Goal: Find specific page/section: Find specific page/section

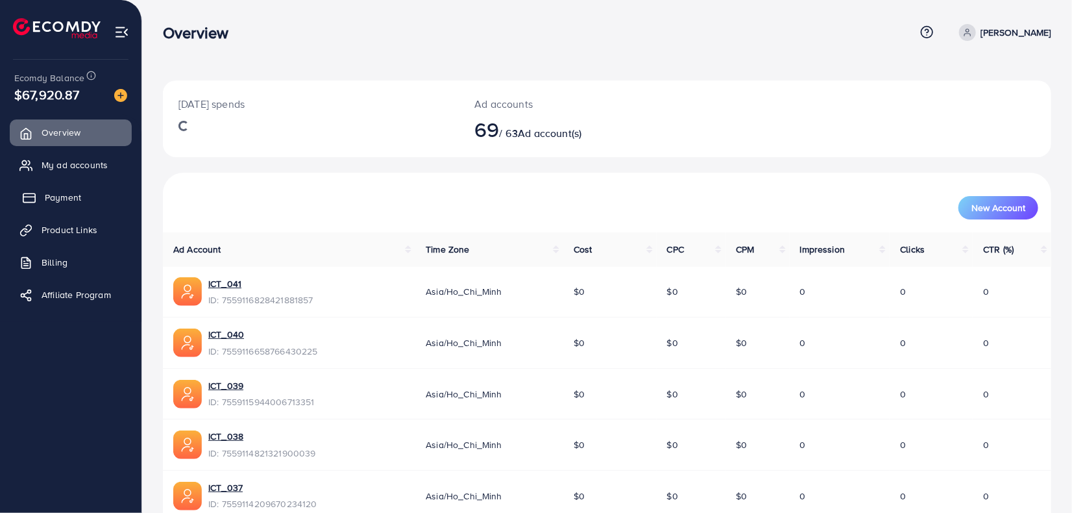
click at [75, 196] on span "Payment" at bounding box center [63, 197] width 36 height 13
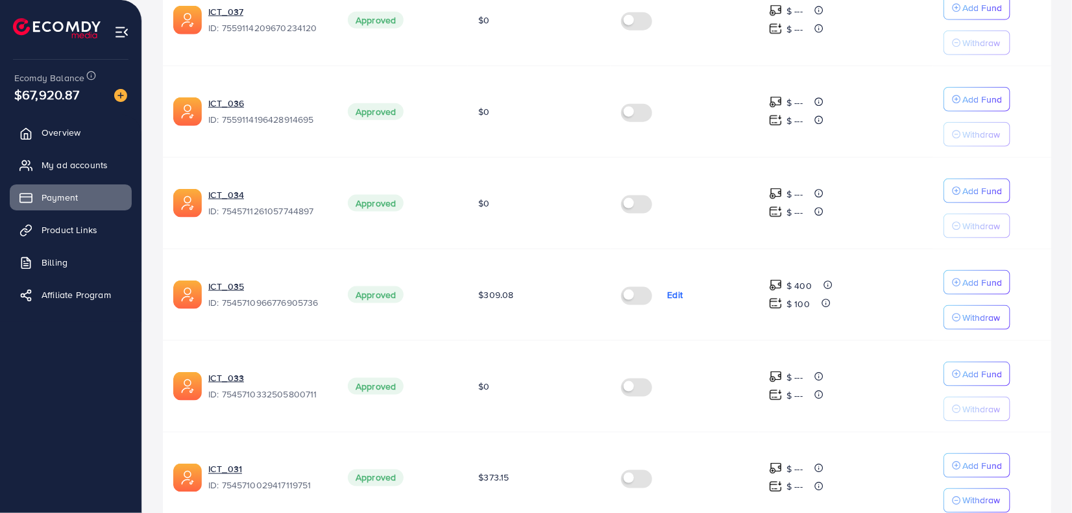
scroll to position [806, 0]
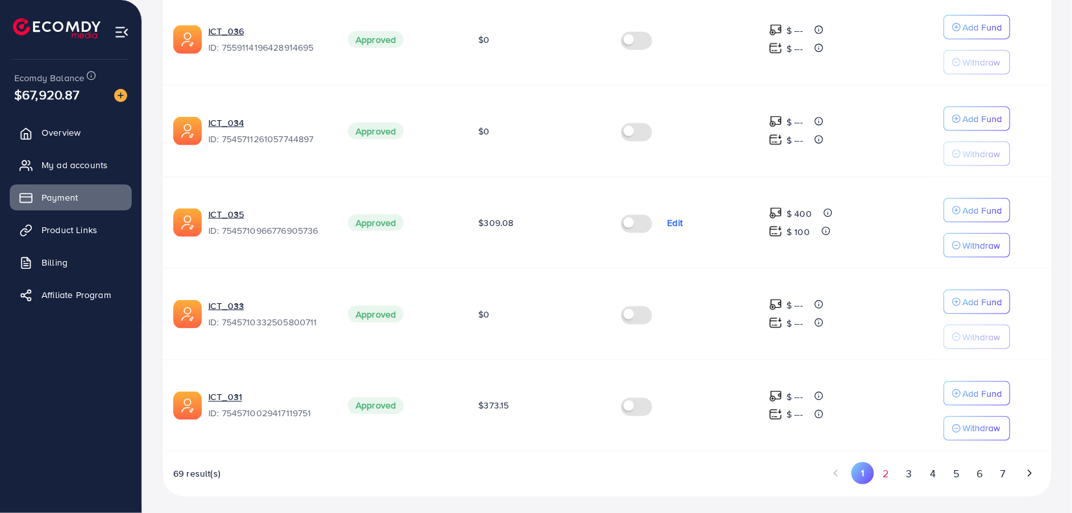
click at [880, 471] on button "2" at bounding box center [885, 474] width 23 height 24
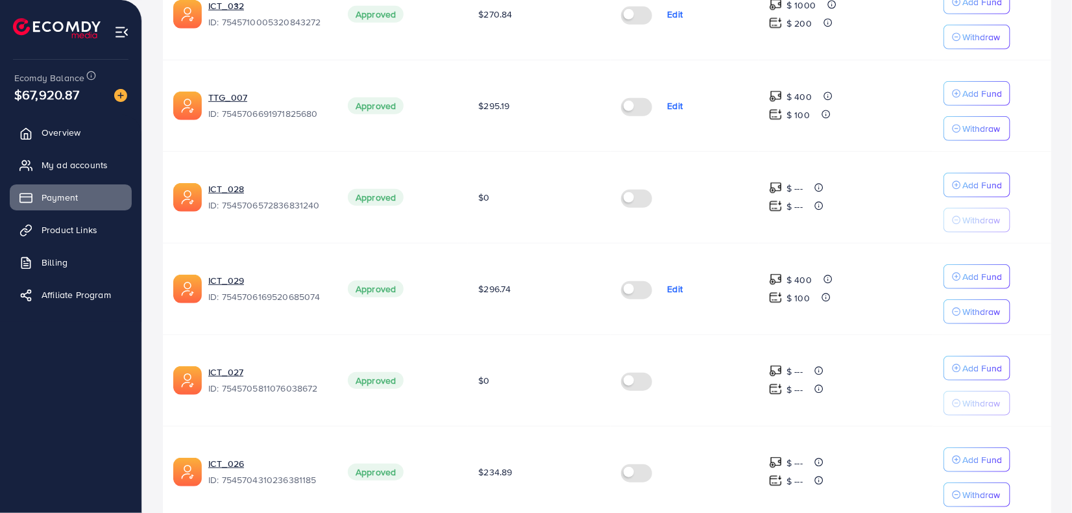
scroll to position [301, 0]
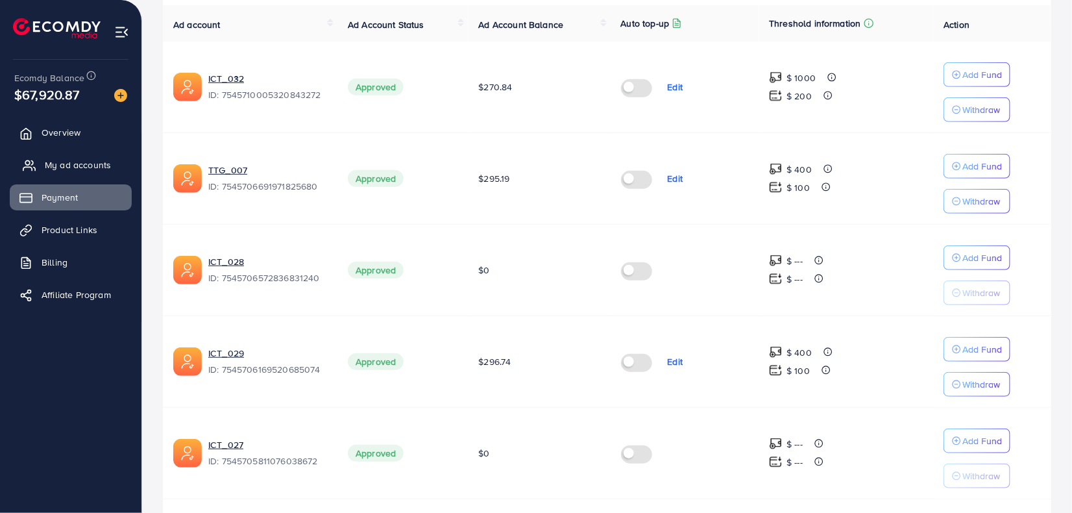
click at [107, 167] on span "My ad accounts" at bounding box center [78, 164] width 66 height 13
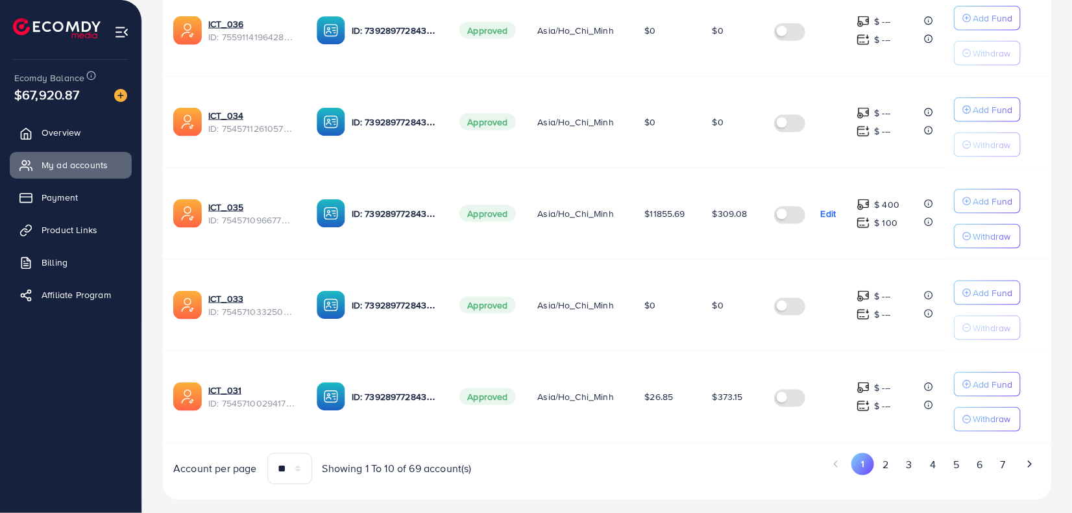
scroll to position [812, 0]
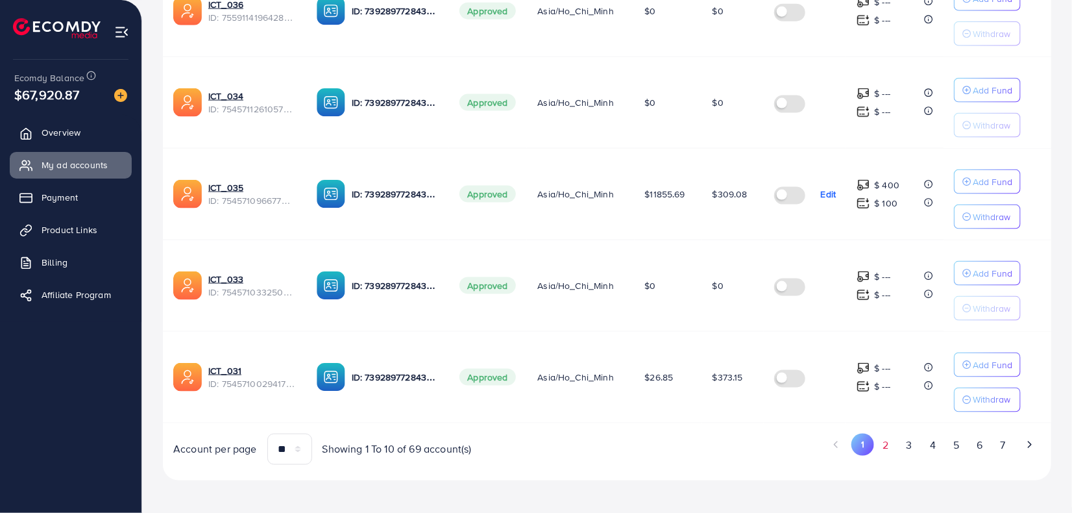
click at [881, 444] on button "2" at bounding box center [885, 445] width 23 height 24
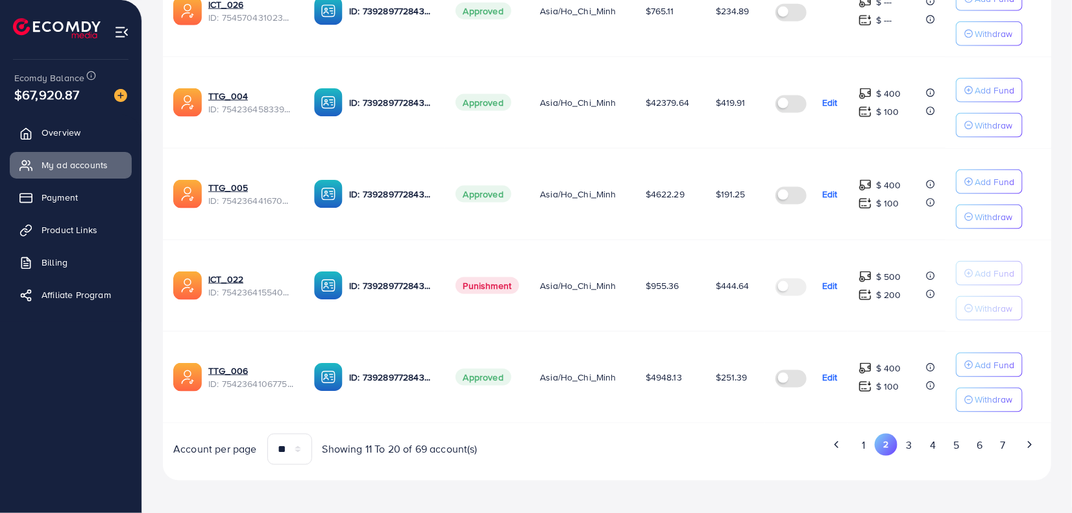
drag, startPoint x: 905, startPoint y: 444, endPoint x: 894, endPoint y: 440, distance: 11.9
click at [904, 444] on button "3" at bounding box center [908, 445] width 23 height 24
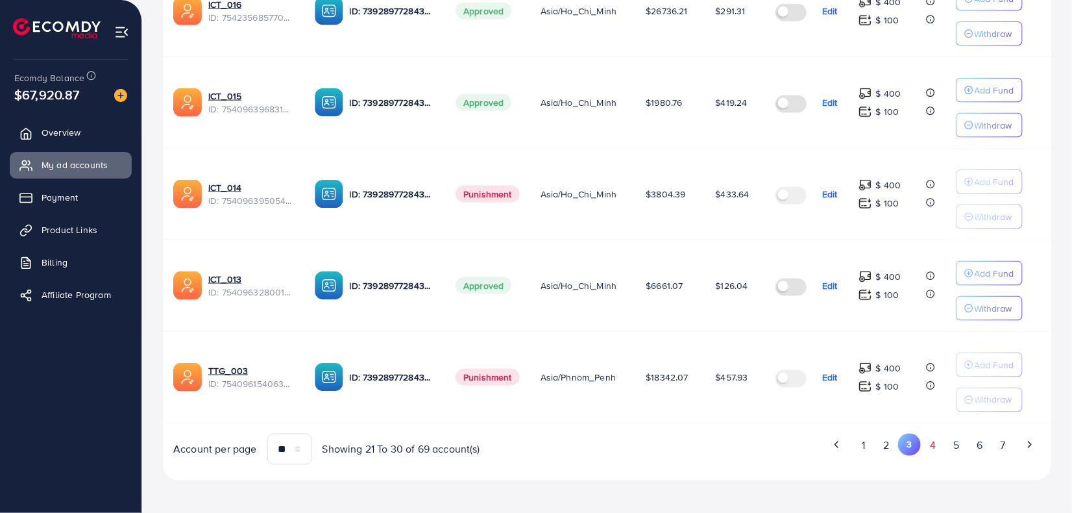
click at [935, 440] on button "4" at bounding box center [932, 445] width 23 height 24
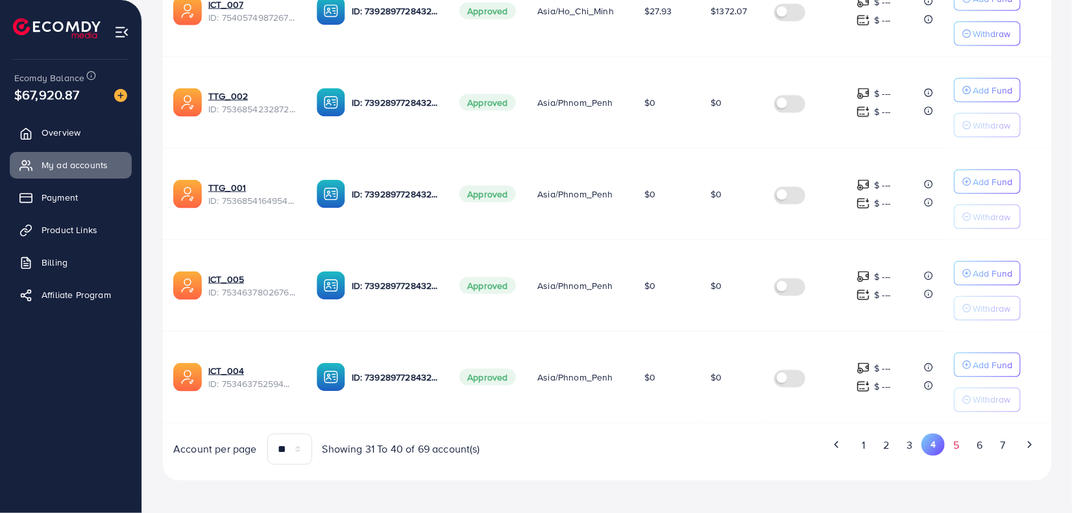
click at [954, 445] on button "5" at bounding box center [956, 445] width 23 height 24
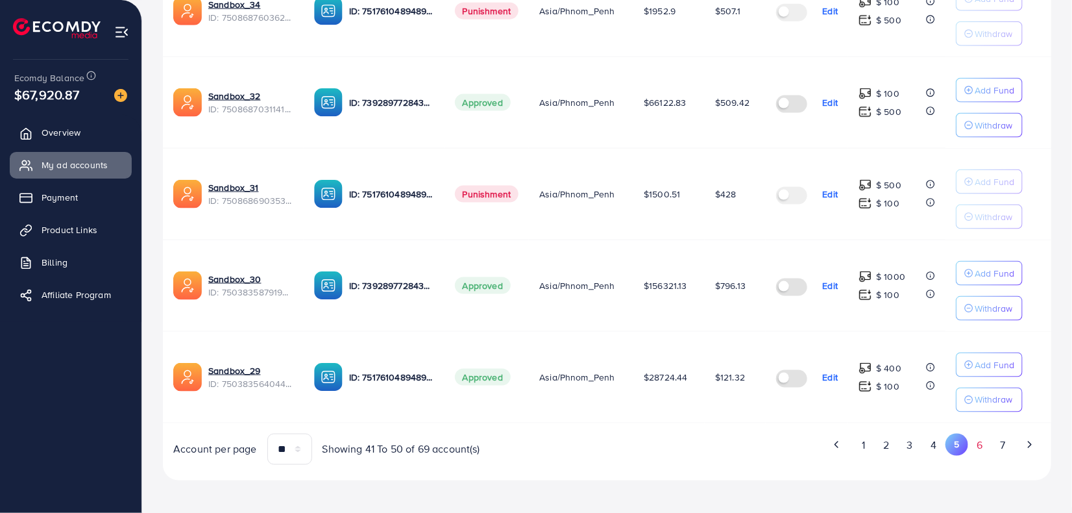
click at [981, 441] on button "6" at bounding box center [979, 445] width 23 height 24
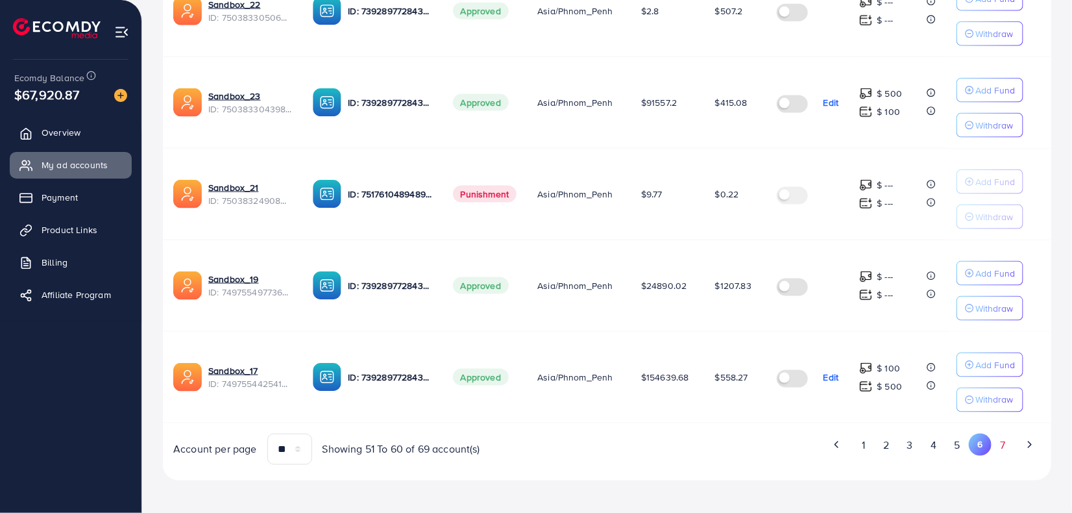
click at [997, 444] on button "7" at bounding box center [1002, 445] width 23 height 24
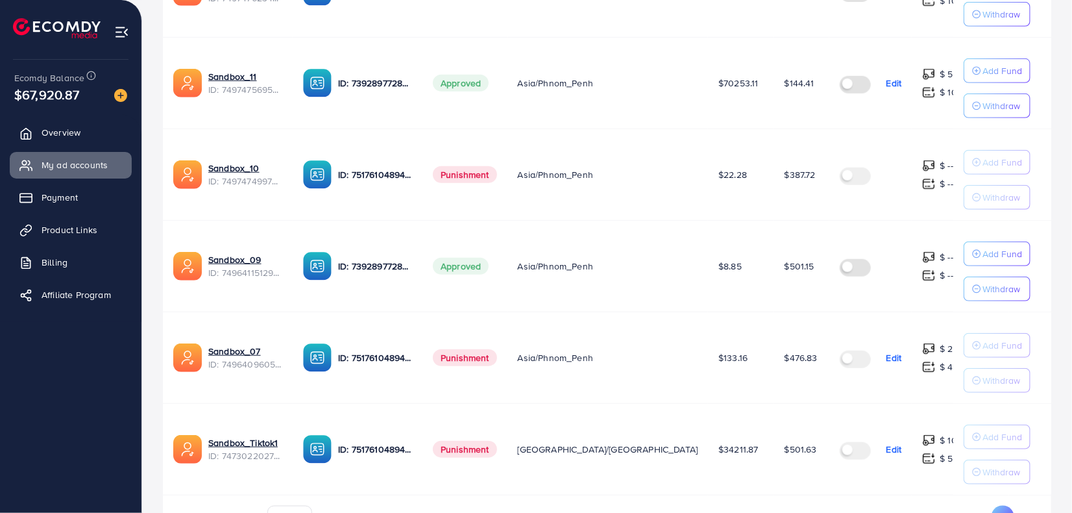
scroll to position [721, 0]
